Goal: Book appointment/travel/reservation

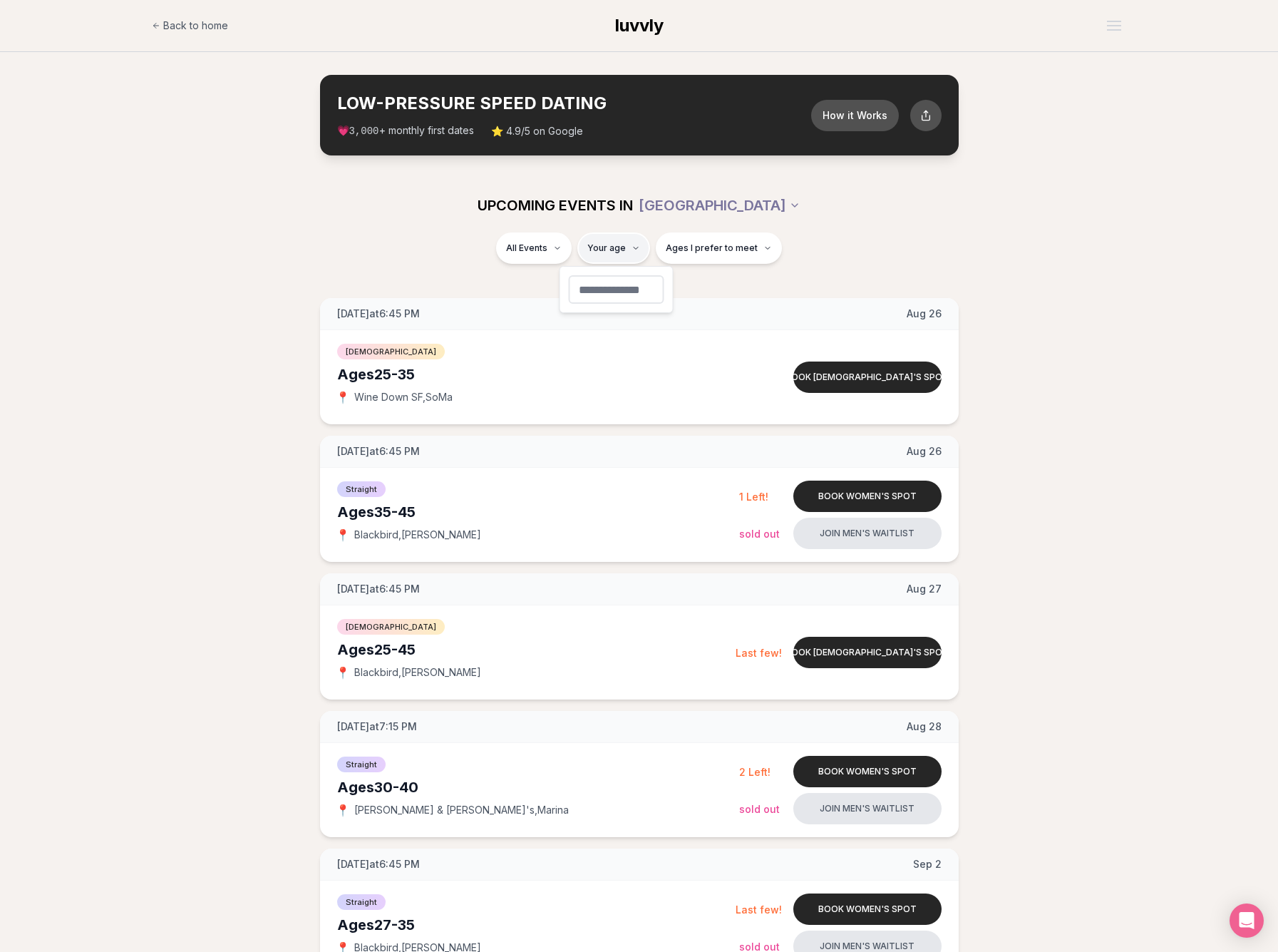
type input "**"
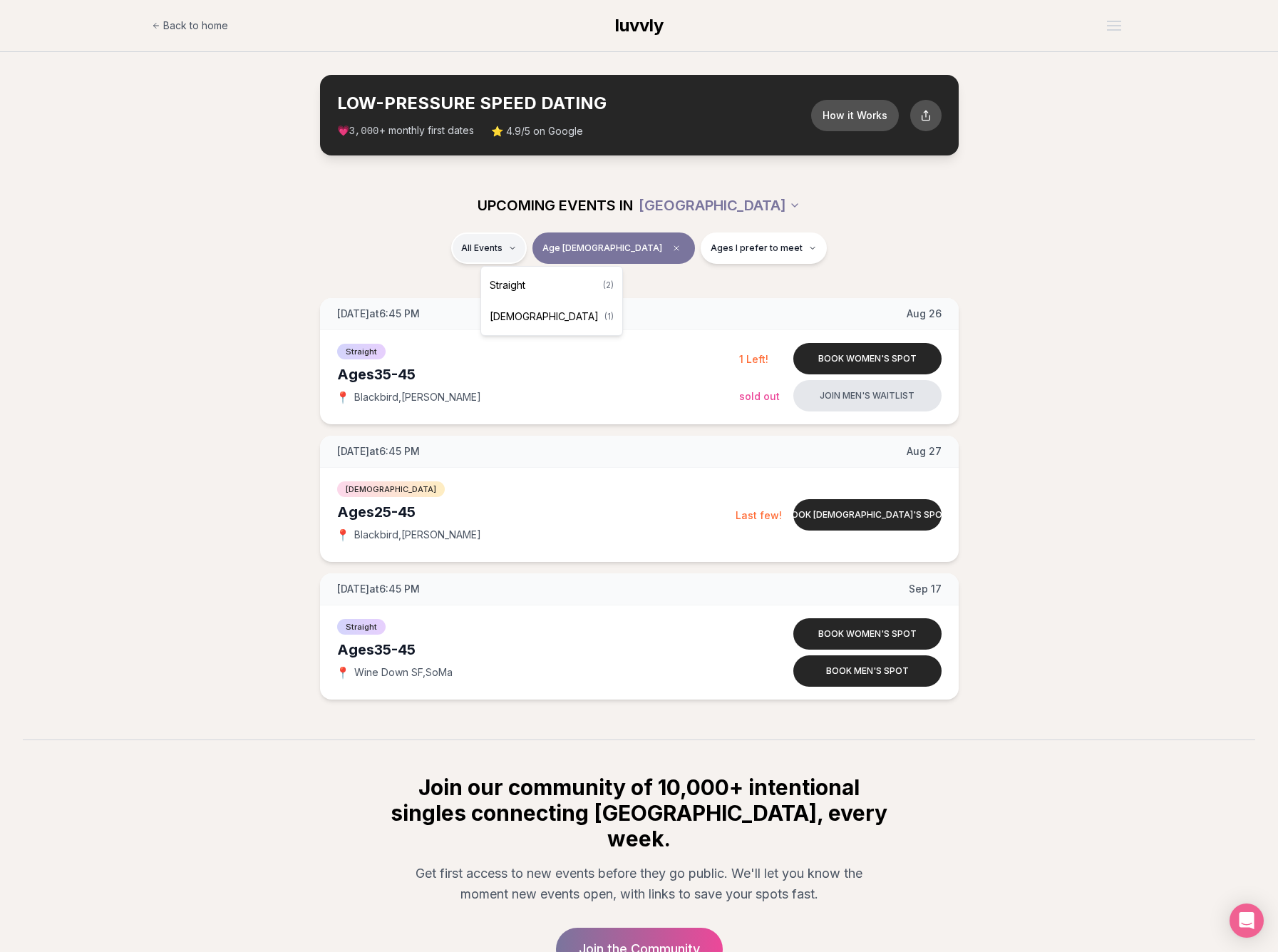
click at [550, 249] on html "Back to home luvvly LOW-PRESSURE SPEED DATING How it Works 💗 3,000 + monthly fi…" at bounding box center [639, 548] width 1278 height 1095
click at [533, 284] on div "Straight ( 2 )" at bounding box center [551, 285] width 135 height 31
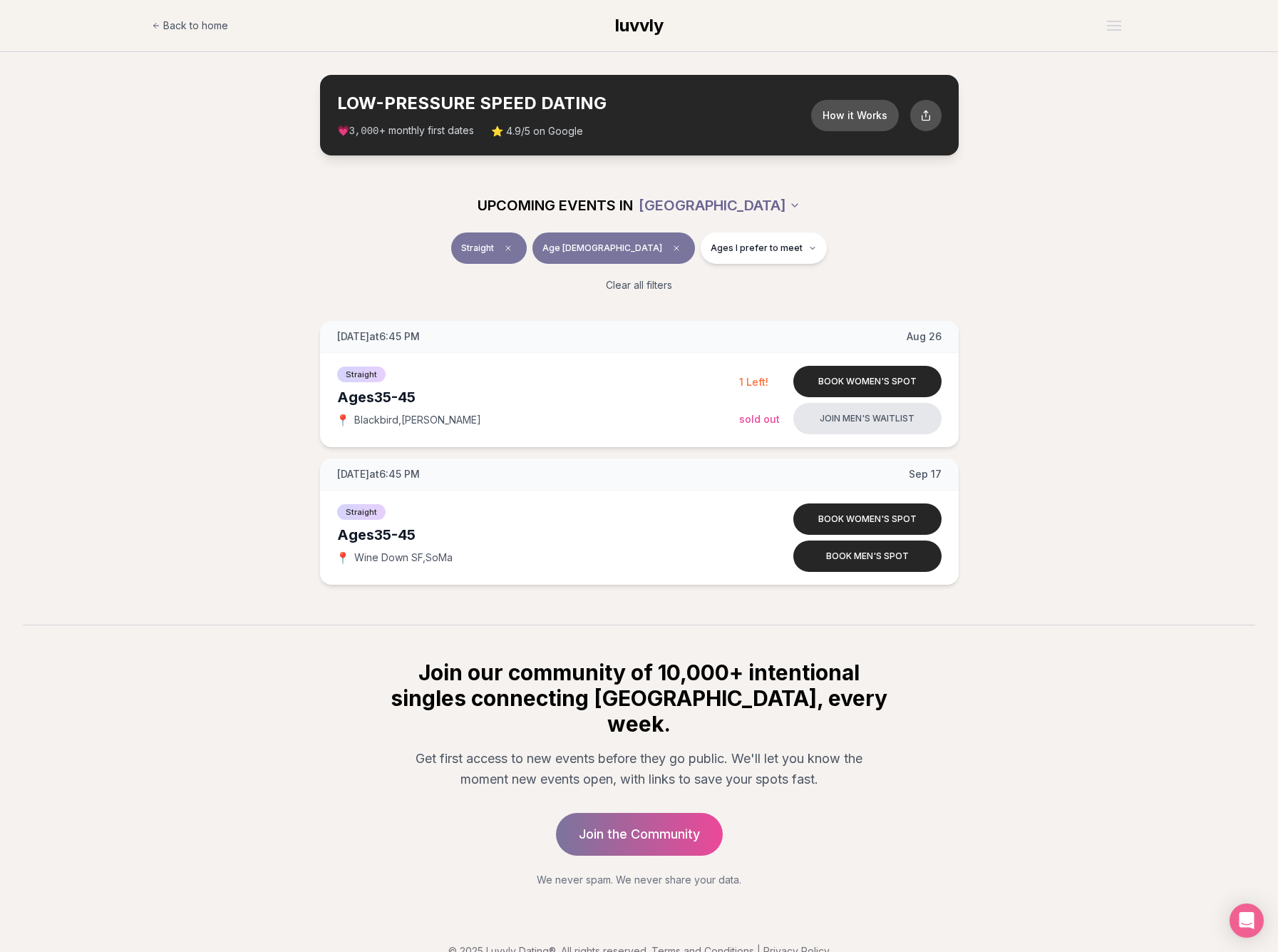
click at [738, 200] on html "Back to home luvvly LOW-PRESSURE SPEED DATING How it Works 💗 3,000 + monthly fi…" at bounding box center [639, 490] width 1278 height 981
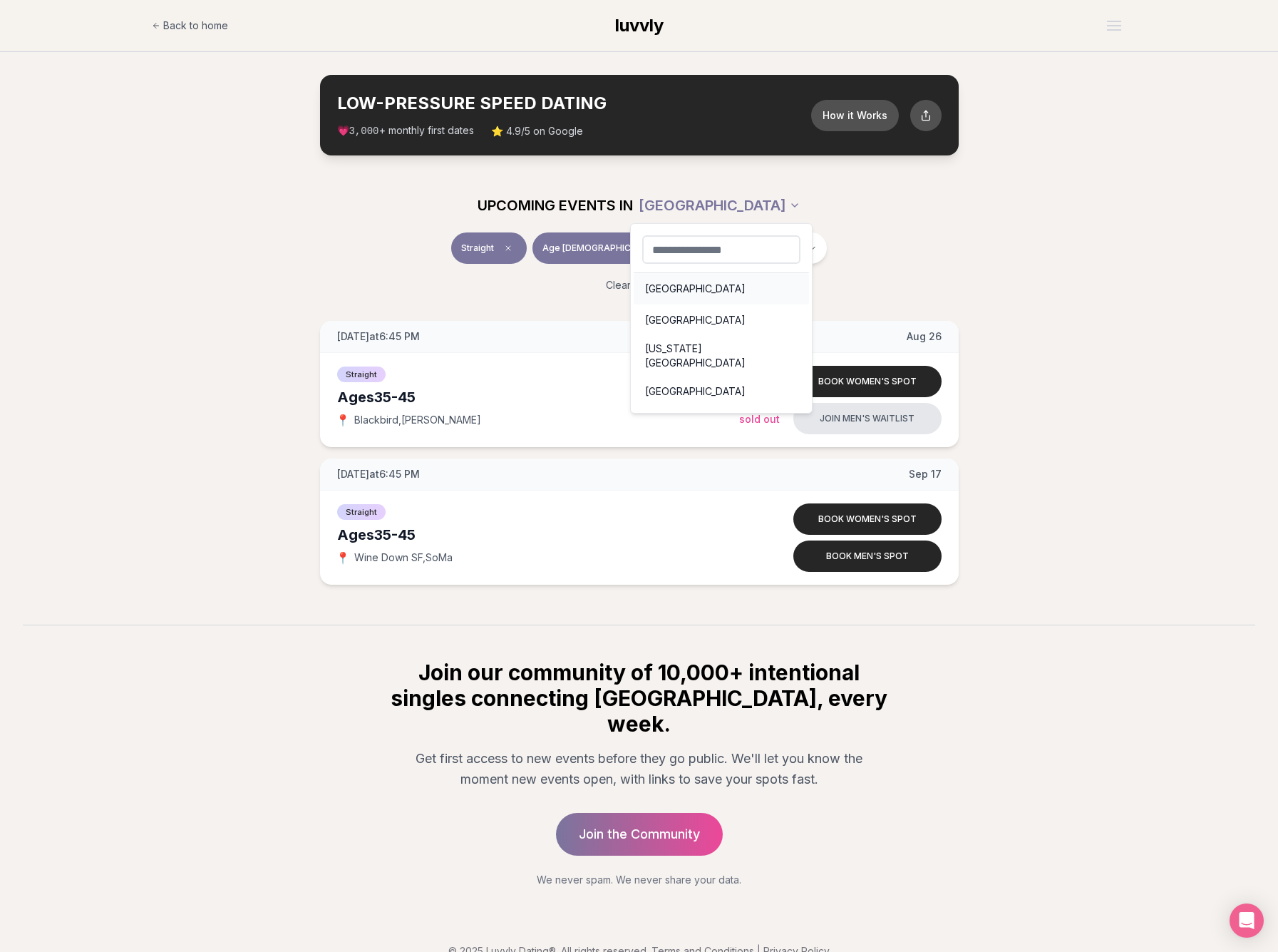
click at [675, 285] on div "[GEOGRAPHIC_DATA]" at bounding box center [721, 289] width 176 height 31
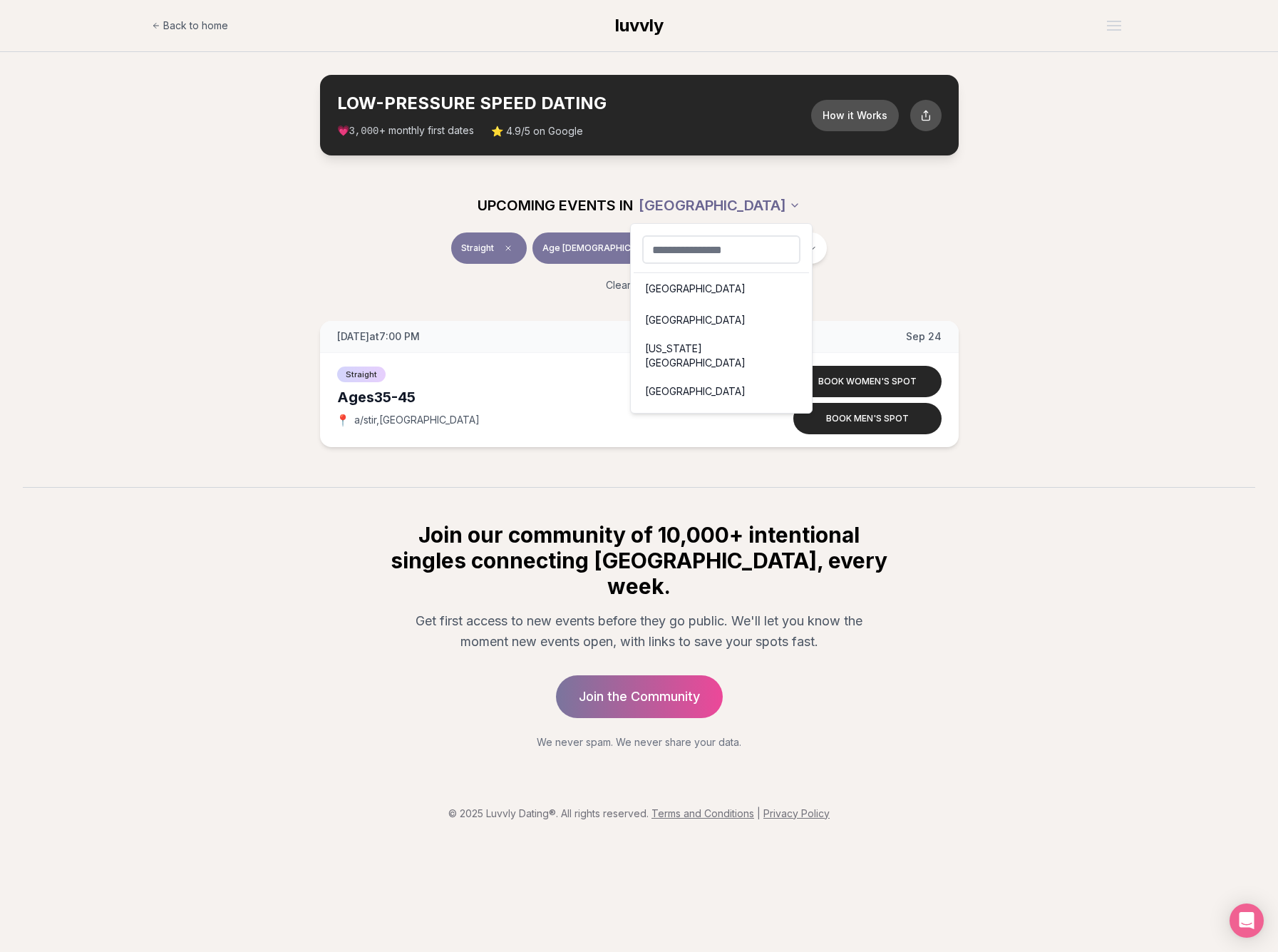
click at [709, 203] on html "Back to home luvvly LOW-PRESSURE SPEED DATING How it Works 💗 3,000 + monthly fi…" at bounding box center [639, 476] width 1278 height 952
click at [683, 321] on div "[GEOGRAPHIC_DATA]" at bounding box center [721, 320] width 176 height 31
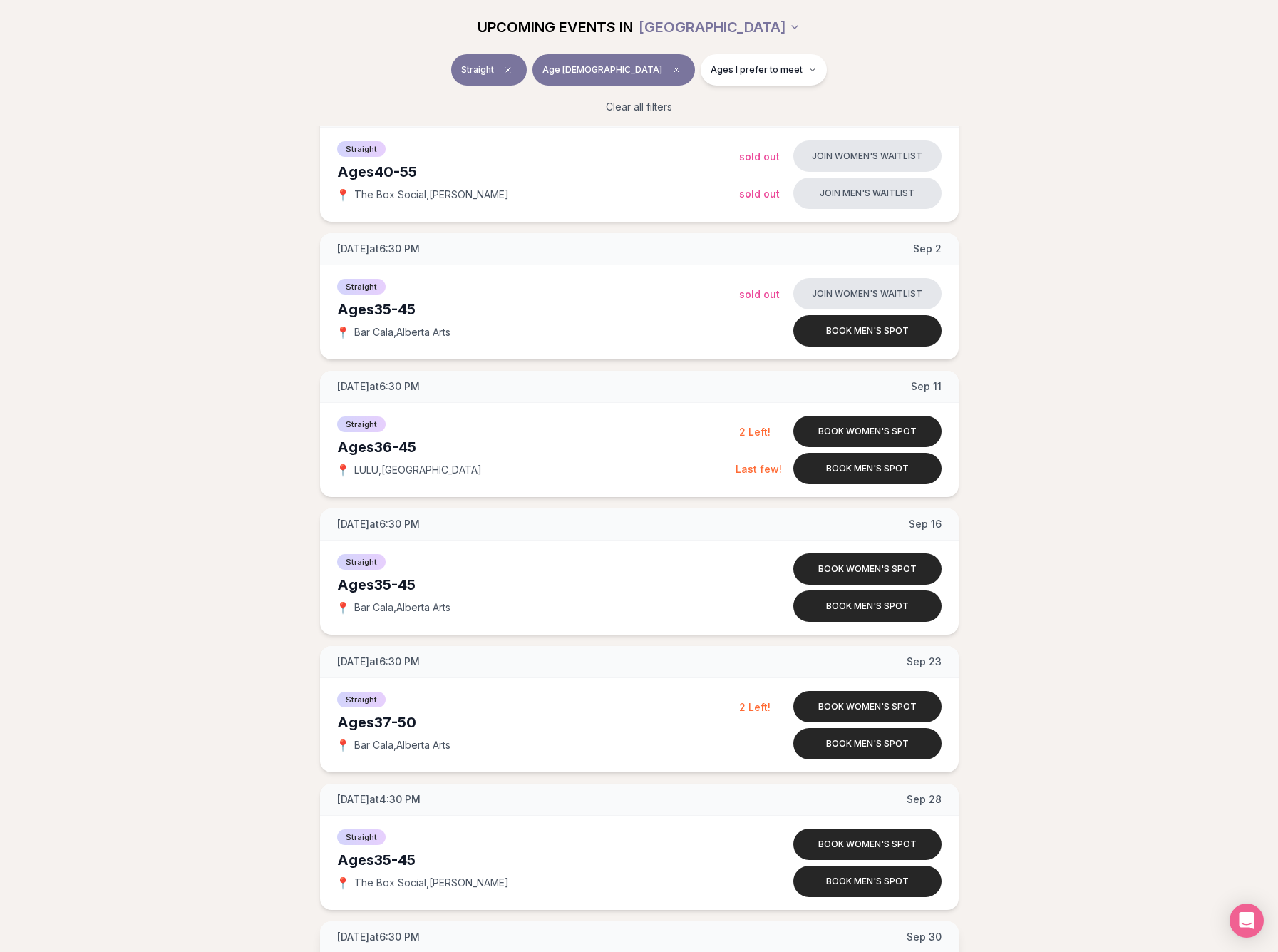
scroll to position [493, 0]
